Goal: Complete application form

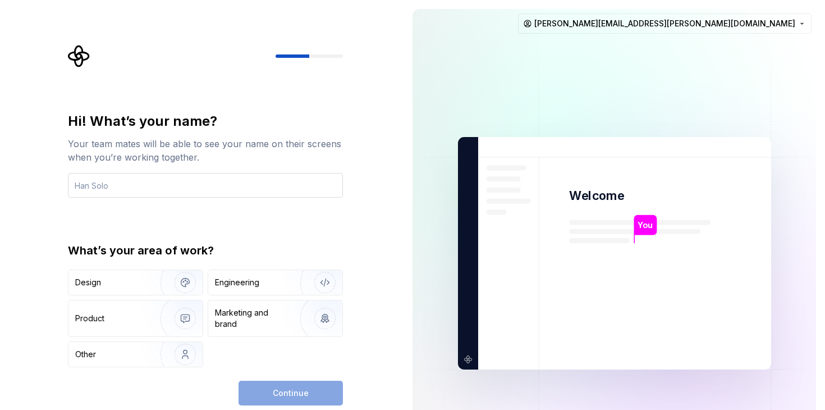
click at [221, 189] on input "text" at bounding box center [205, 185] width 275 height 25
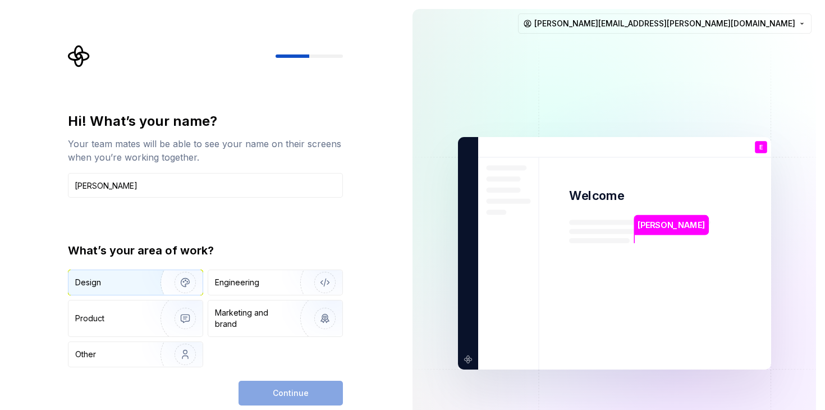
type input "[PERSON_NAME]"
click at [149, 287] on img "button" at bounding box center [178, 282] width 72 height 75
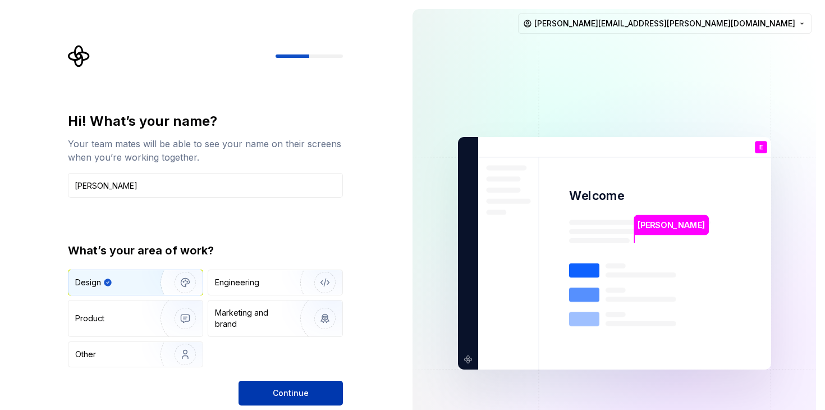
click at [297, 391] on span "Continue" at bounding box center [291, 392] width 36 height 11
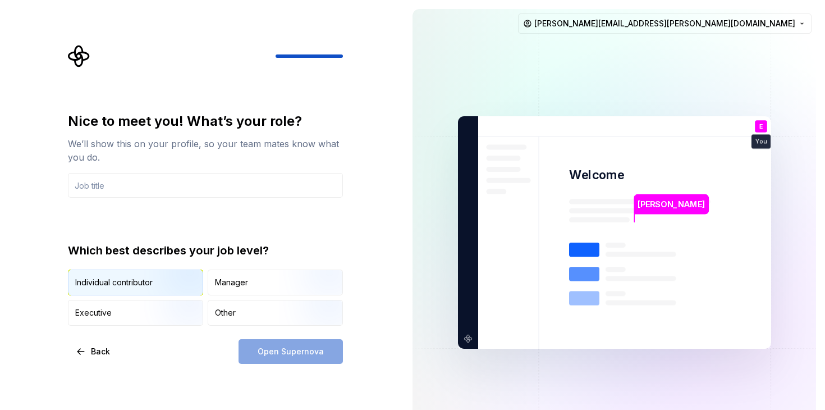
click at [175, 282] on img "button" at bounding box center [176, 296] width 72 height 75
click at [140, 185] on input "text" at bounding box center [205, 185] width 275 height 25
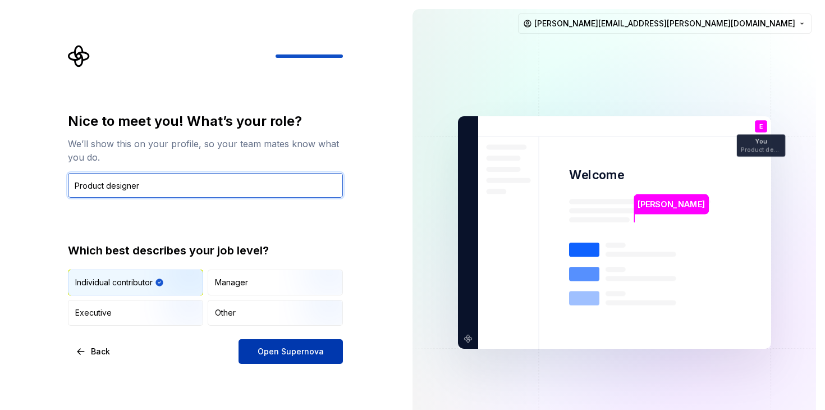
type input "Product designer"
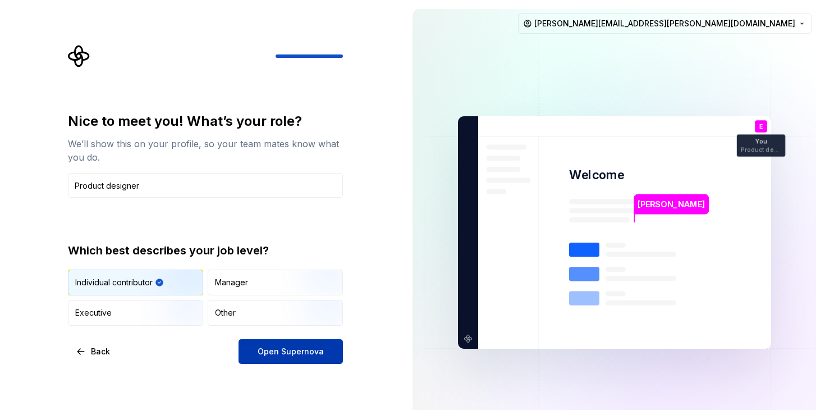
click at [275, 349] on span "Open Supernova" at bounding box center [291, 351] width 66 height 11
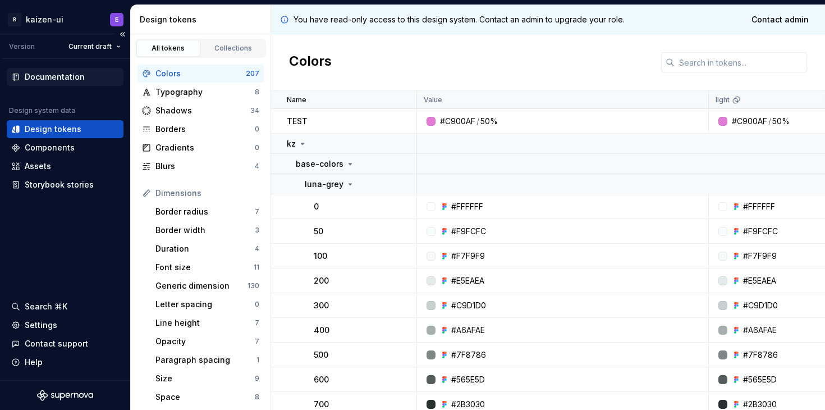
click at [84, 81] on div "Documentation" at bounding box center [65, 76] width 108 height 11
